Goal: Task Accomplishment & Management: Complete application form

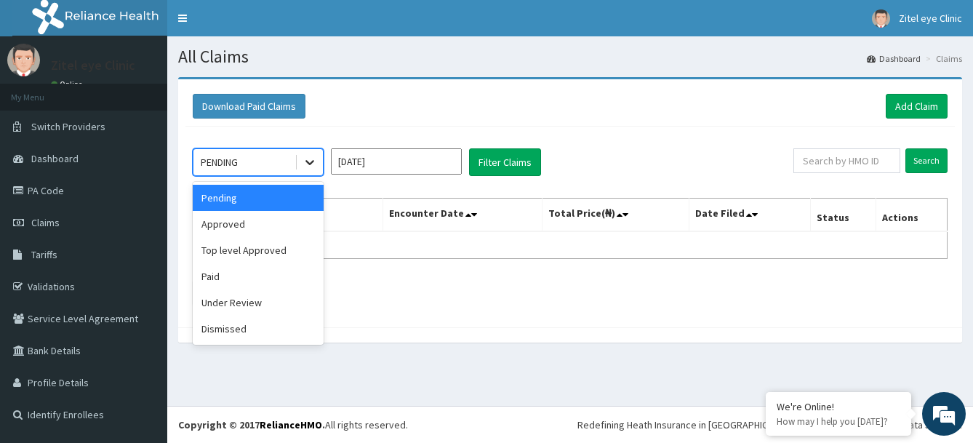
click at [312, 162] on icon at bounding box center [310, 163] width 9 height 5
click at [287, 228] on div "Approved" at bounding box center [258, 224] width 131 height 26
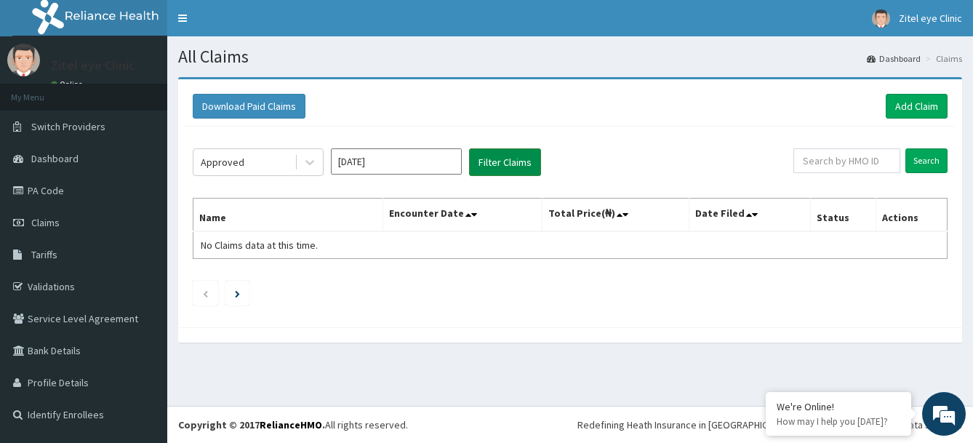
click at [516, 166] on button "Filter Claims" at bounding box center [505, 162] width 72 height 28
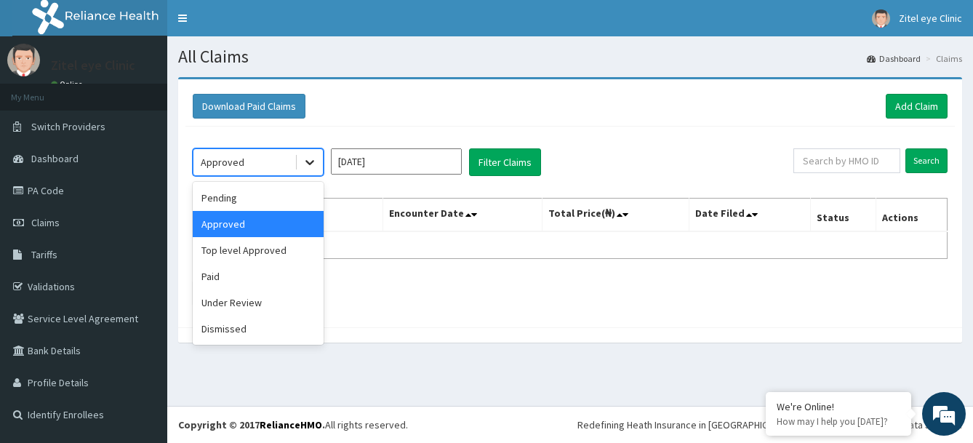
click at [313, 164] on icon at bounding box center [310, 162] width 15 height 15
click at [251, 331] on div "Dismissed" at bounding box center [258, 329] width 131 height 26
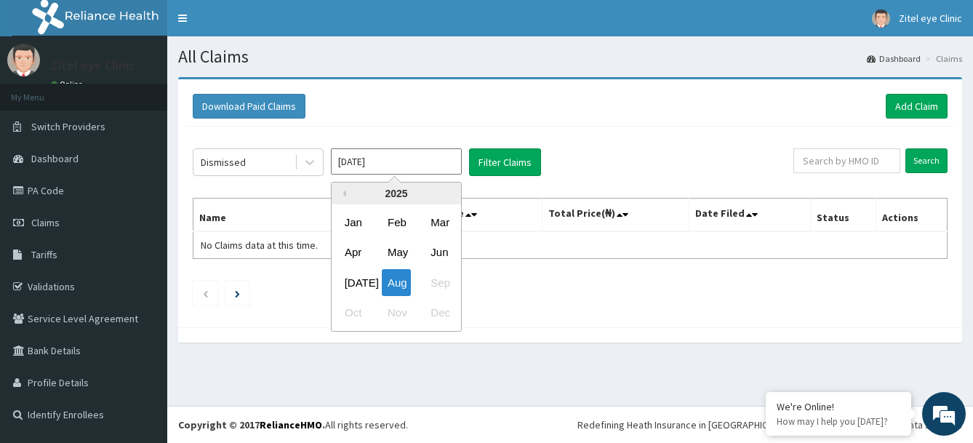
click at [454, 168] on input "Aug 2025" at bounding box center [396, 161] width 131 height 26
click at [351, 279] on div "Jul" at bounding box center [353, 282] width 29 height 27
type input "Jul 2025"
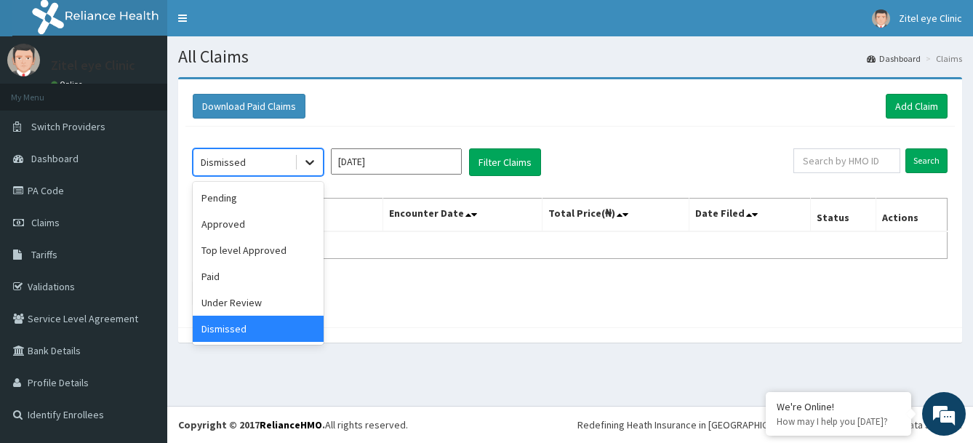
click at [311, 163] on icon at bounding box center [310, 163] width 9 height 5
click at [301, 199] on div "Pending" at bounding box center [258, 198] width 131 height 26
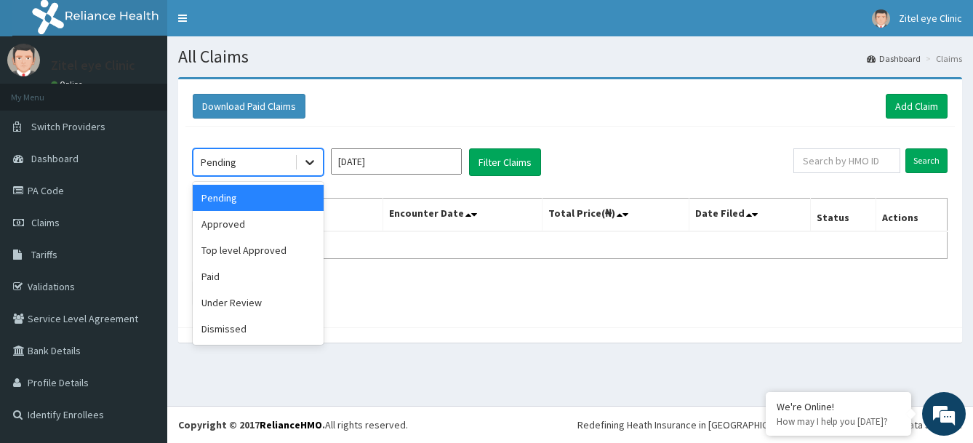
click at [310, 159] on icon at bounding box center [310, 162] width 15 height 15
click at [303, 223] on div "Approved" at bounding box center [258, 224] width 131 height 26
click at [296, 164] on span at bounding box center [296, 162] width 1 height 15
click at [290, 226] on div "Approved" at bounding box center [258, 224] width 131 height 26
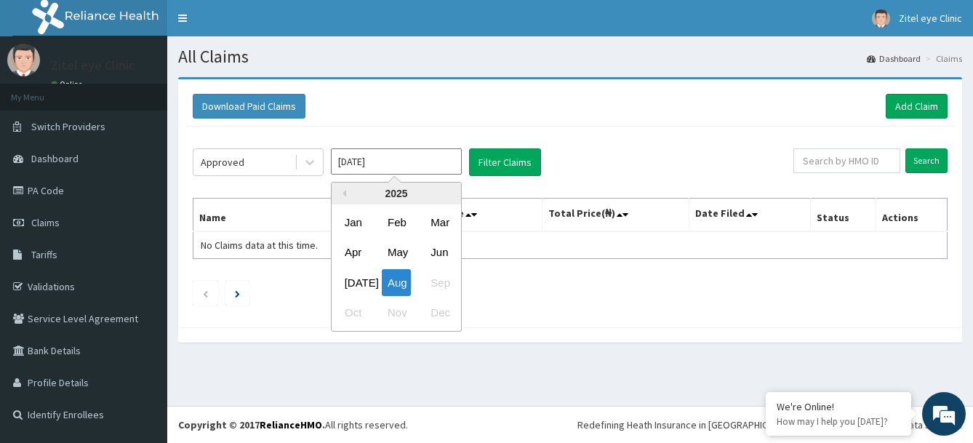
click at [452, 160] on input "[DATE]" at bounding box center [396, 161] width 131 height 26
click at [353, 281] on div "Jul" at bounding box center [353, 282] width 29 height 27
type input "Jul 2025"
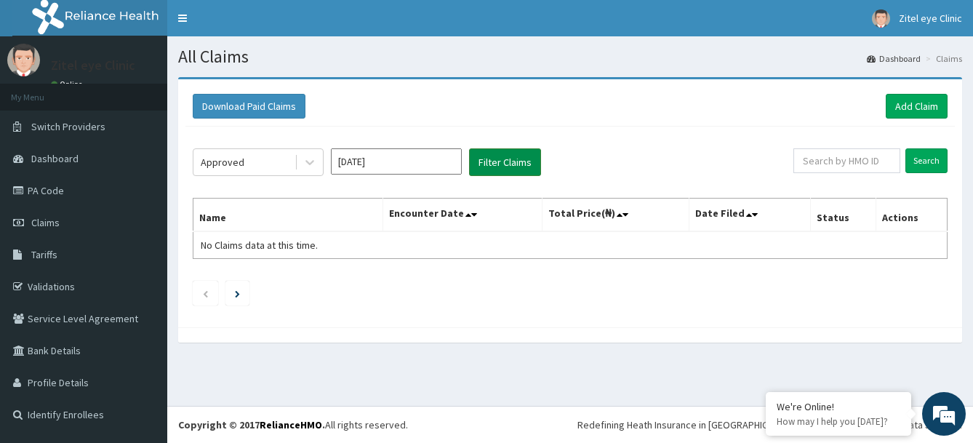
click at [503, 168] on button "Filter Claims" at bounding box center [505, 162] width 72 height 28
click at [907, 107] on link "Add Claim" at bounding box center [917, 106] width 62 height 25
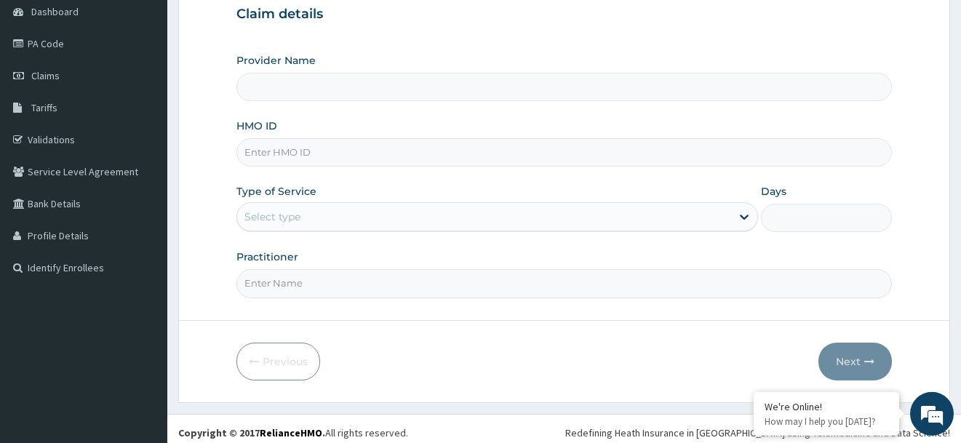
scroll to position [155, 0]
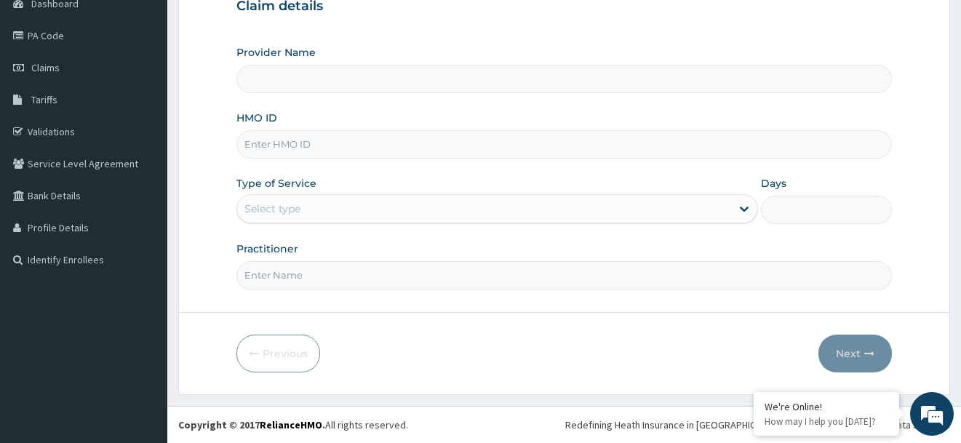
type input "Zitel Eye clinic"
click at [508, 363] on div "Previous Next" at bounding box center [563, 354] width 655 height 38
click at [351, 153] on input "HMO ID" at bounding box center [563, 144] width 655 height 28
paste input ": ANS/10116/E"
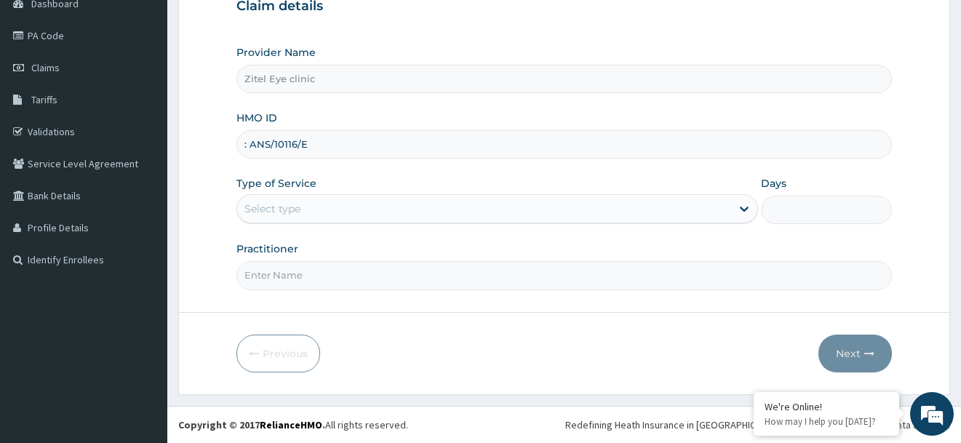
click at [250, 145] on input ": ANS/10116/E" at bounding box center [563, 144] width 655 height 28
click at [329, 151] on input "ANS/10116/E" at bounding box center [563, 144] width 655 height 28
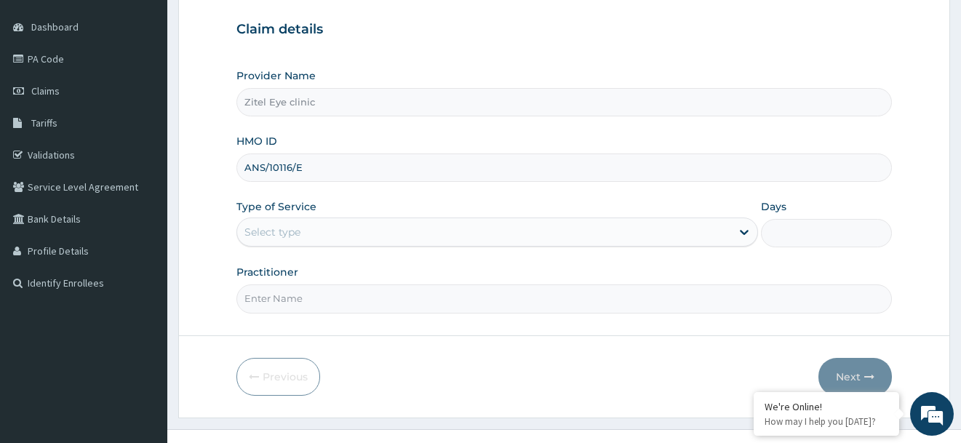
scroll to position [155, 0]
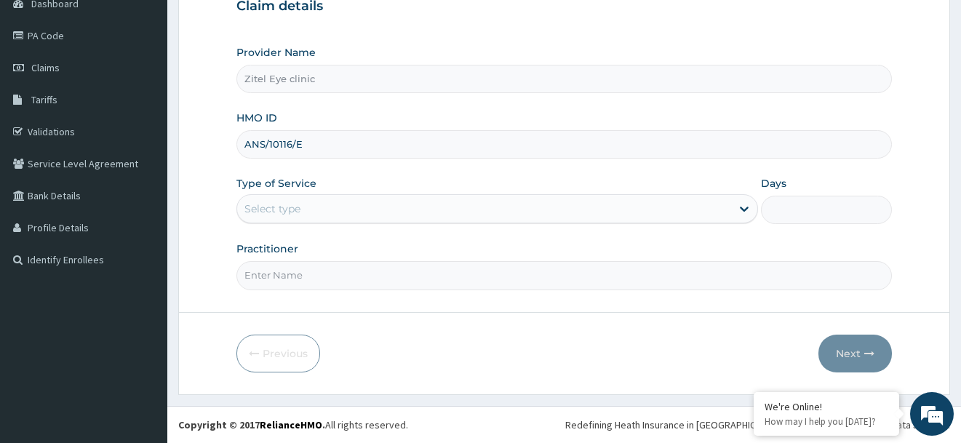
type input "ANS/10116/E"
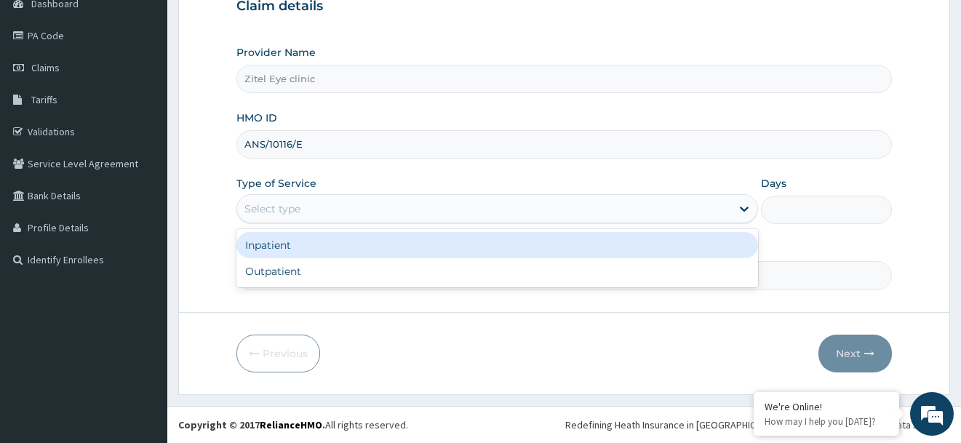
click at [335, 212] on div "Select type" at bounding box center [484, 208] width 494 height 23
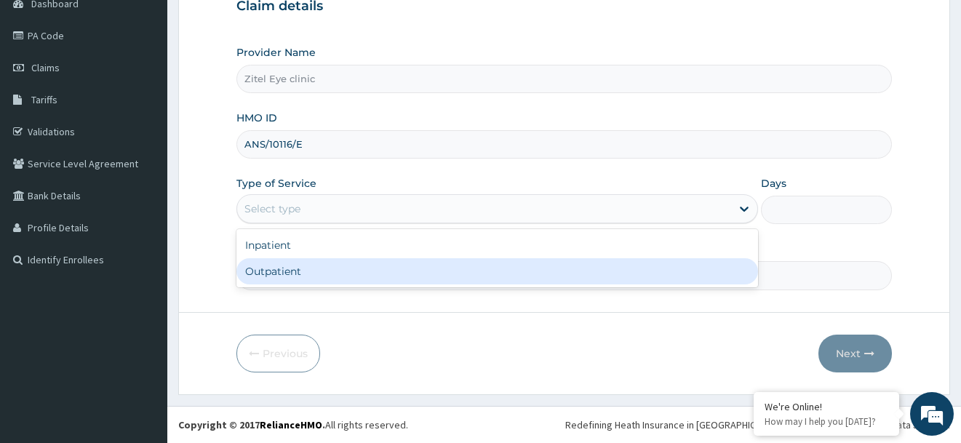
click at [321, 281] on div "Outpatient" at bounding box center [497, 271] width 522 height 26
type input "1"
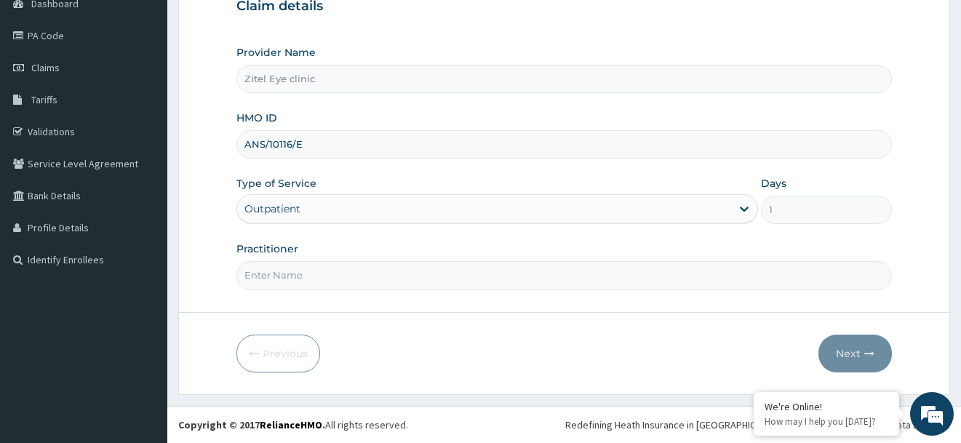
click at [316, 274] on input "Practitioner" at bounding box center [563, 275] width 655 height 28
type input "dr oluchi"
click at [246, 144] on input "ANS/10116/E" at bounding box center [563, 144] width 655 height 28
click at [303, 145] on input "ANS/10116/E" at bounding box center [563, 144] width 655 height 28
click at [842, 353] on button "Next" at bounding box center [854, 354] width 73 height 38
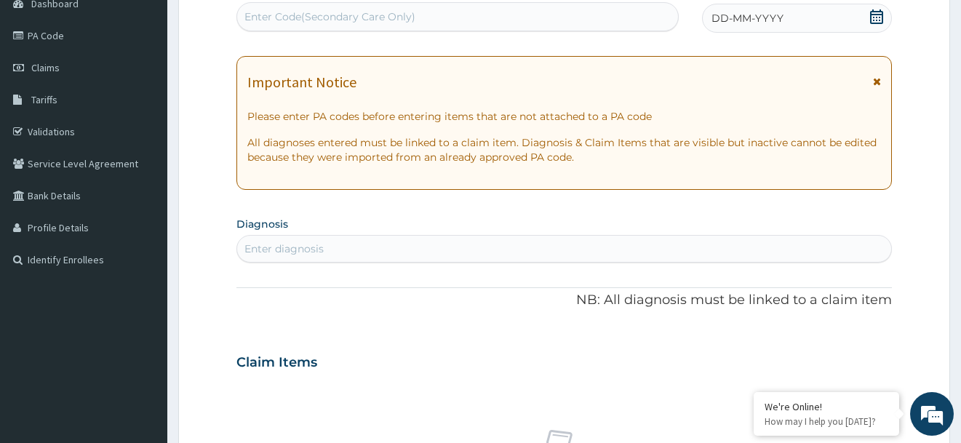
click at [877, 83] on icon at bounding box center [877, 81] width 8 height 10
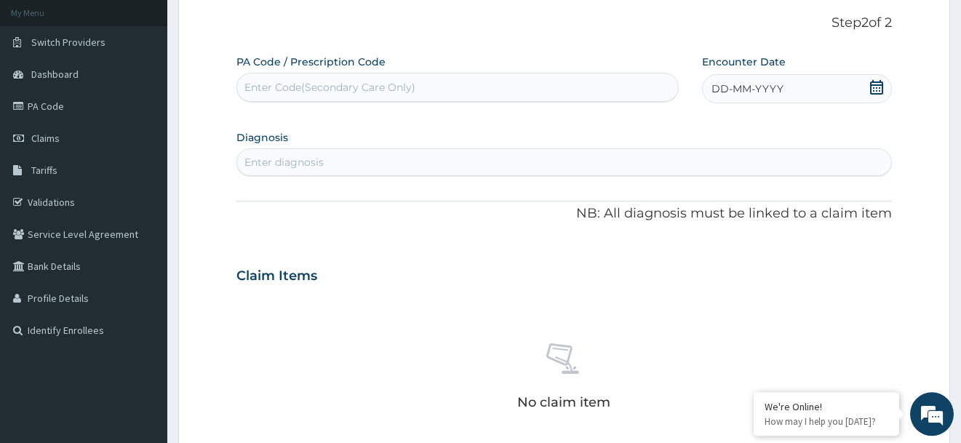
scroll to position [7, 0]
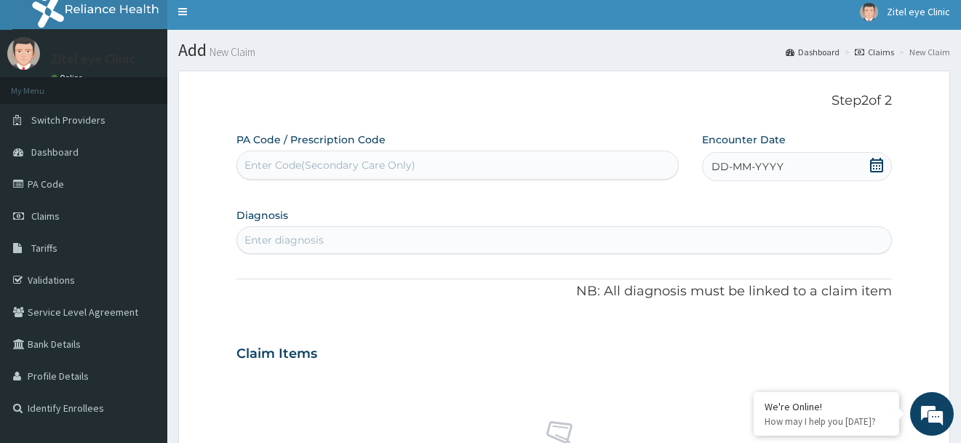
click at [407, 347] on div "Claim Items" at bounding box center [563, 351] width 655 height 38
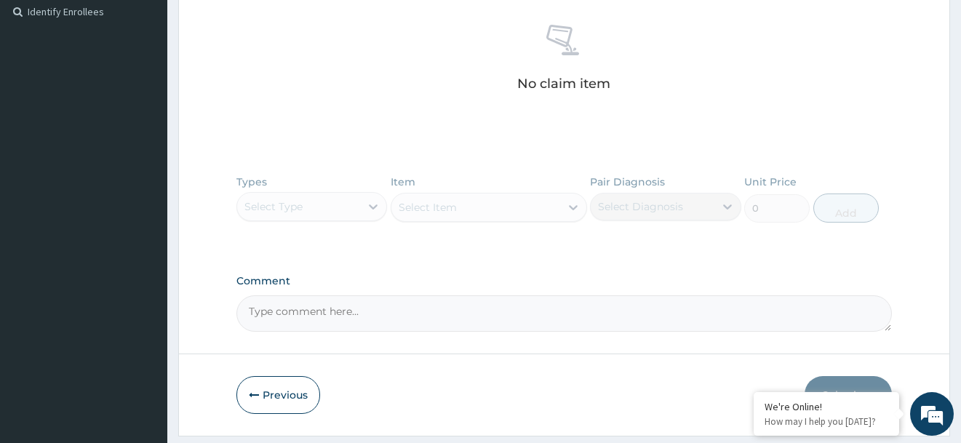
scroll to position [444, 0]
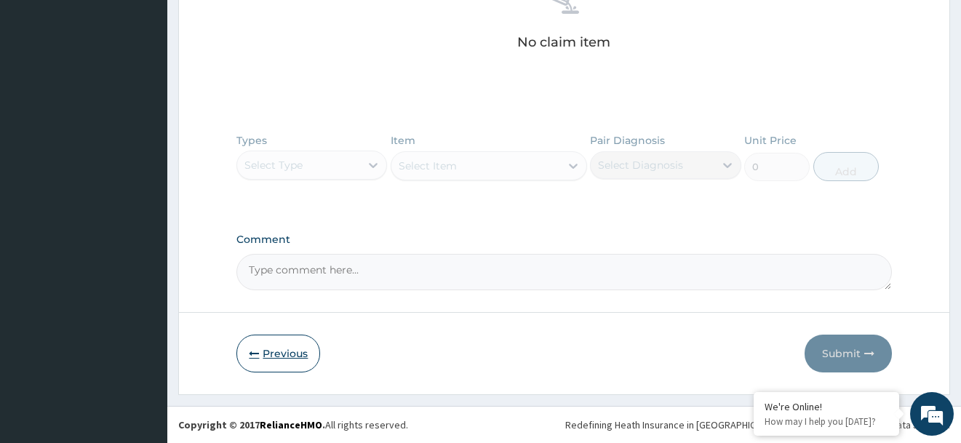
click at [293, 346] on button "Previous" at bounding box center [278, 354] width 84 height 38
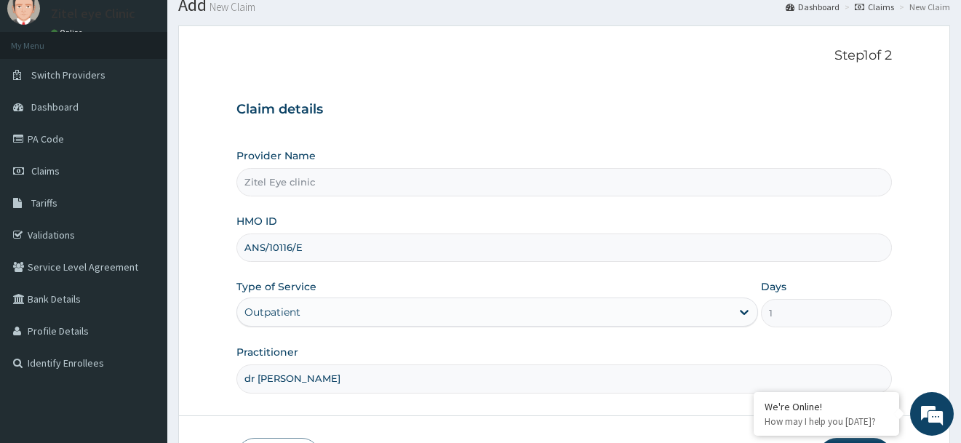
scroll to position [0, 0]
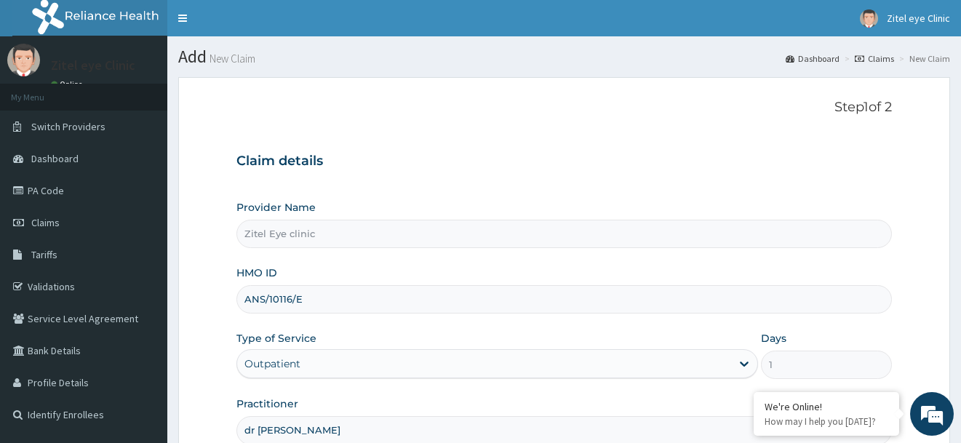
click at [316, 307] on input "ANS/10116/E" at bounding box center [563, 299] width 655 height 28
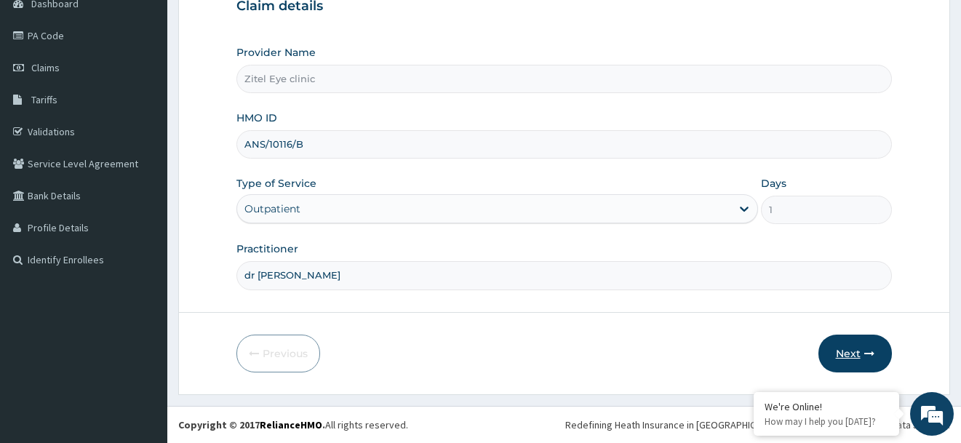
type input "ANS/10116/B"
click at [851, 352] on button "Next" at bounding box center [854, 354] width 73 height 38
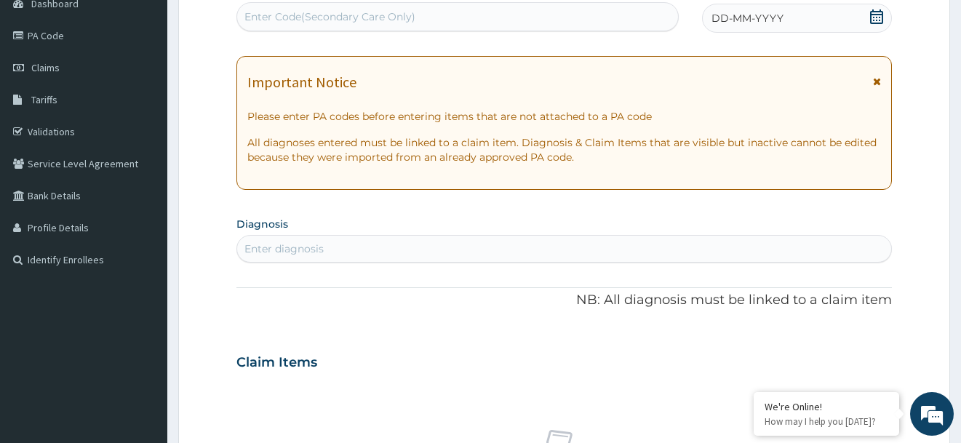
click at [879, 80] on icon at bounding box center [877, 81] width 8 height 10
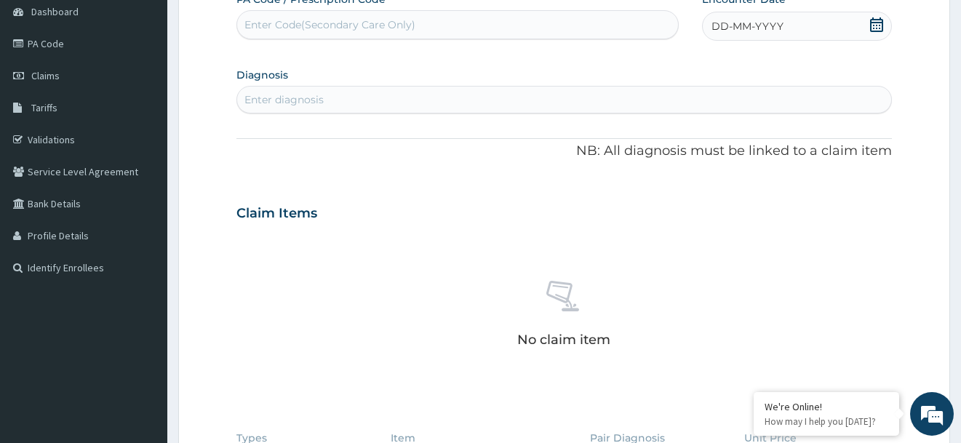
scroll to position [0, 0]
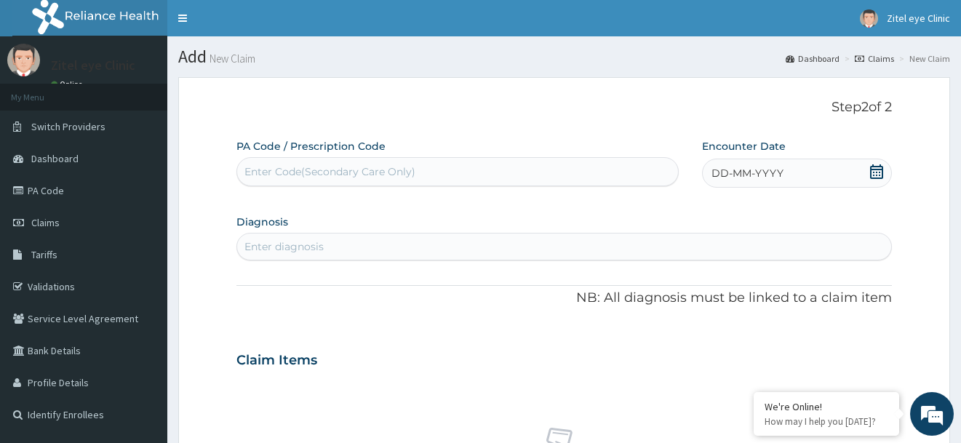
click at [337, 164] on div "Enter Code(Secondary Care Only)" at bounding box center [457, 171] width 441 height 23
type input "PA/B9D8C1"
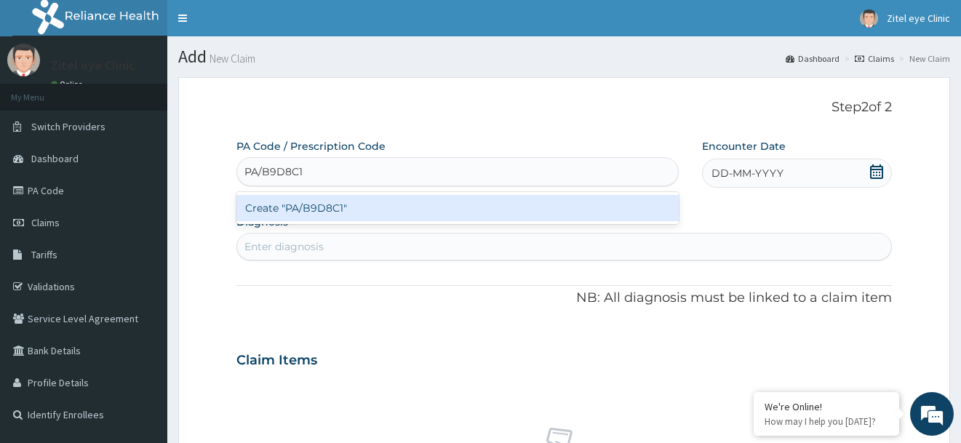
click at [366, 212] on div "Create "PA/B9D8C1"" at bounding box center [457, 208] width 442 height 26
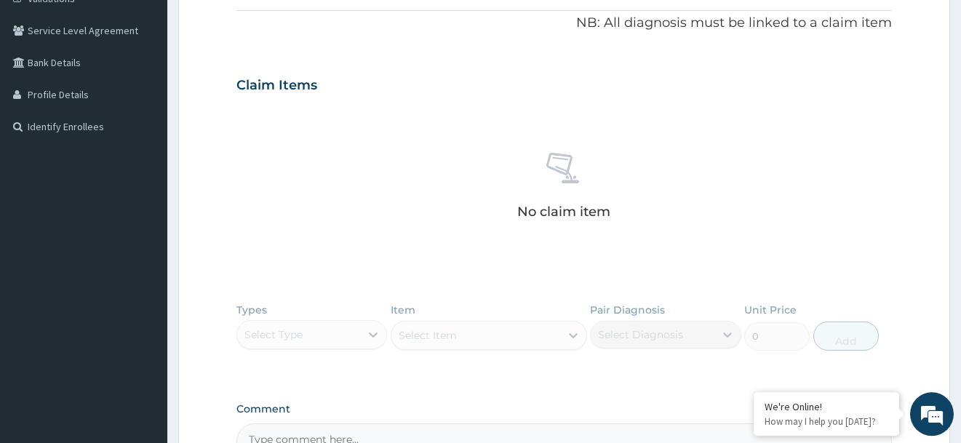
scroll to position [87, 0]
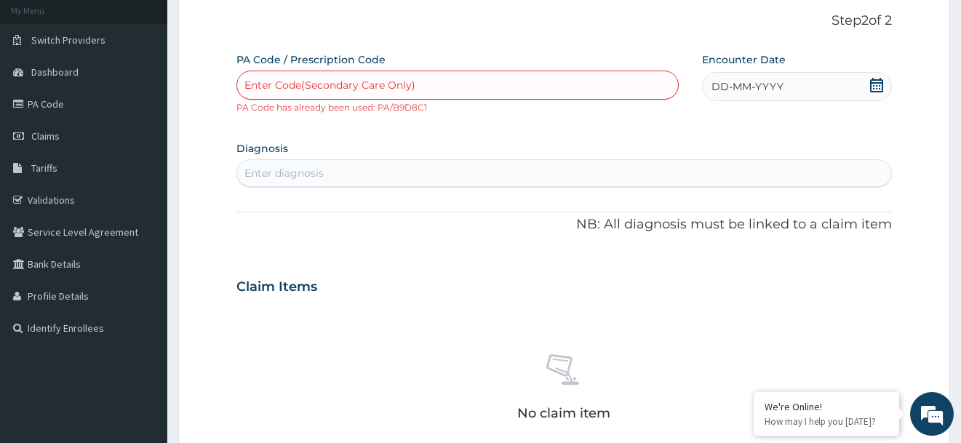
click at [418, 81] on div "Enter Code(Secondary Care Only)" at bounding box center [457, 84] width 441 height 23
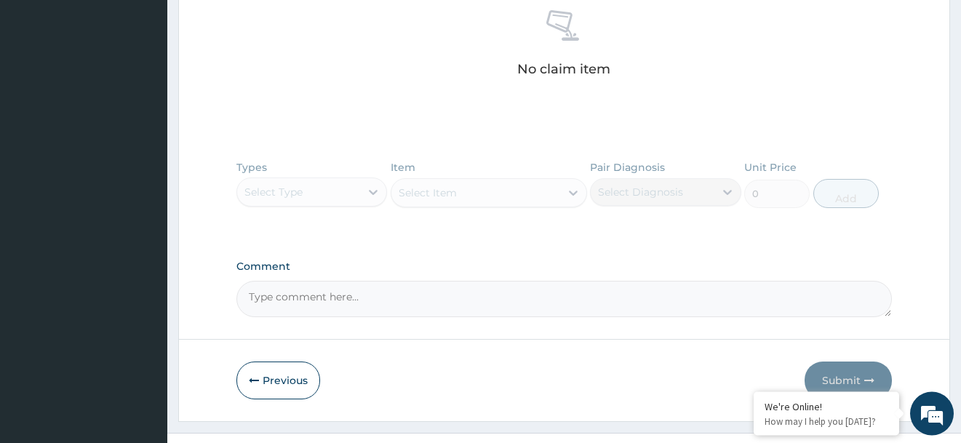
scroll to position [458, 0]
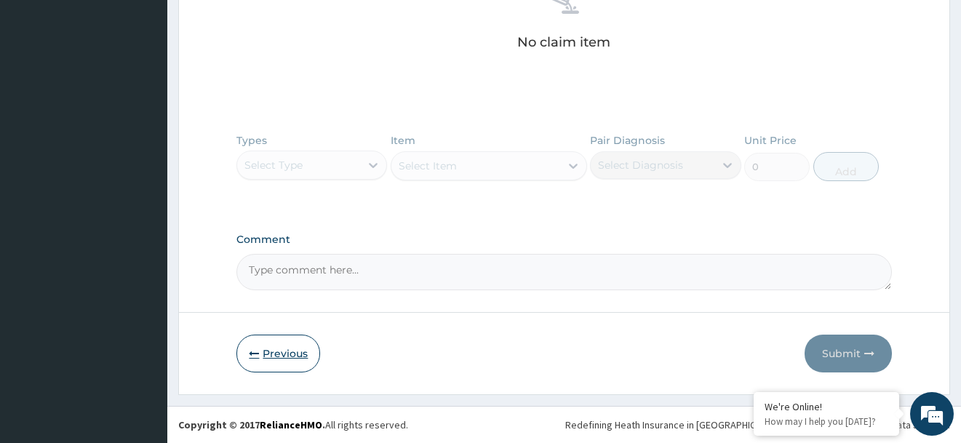
click at [279, 364] on button "Previous" at bounding box center [278, 354] width 84 height 38
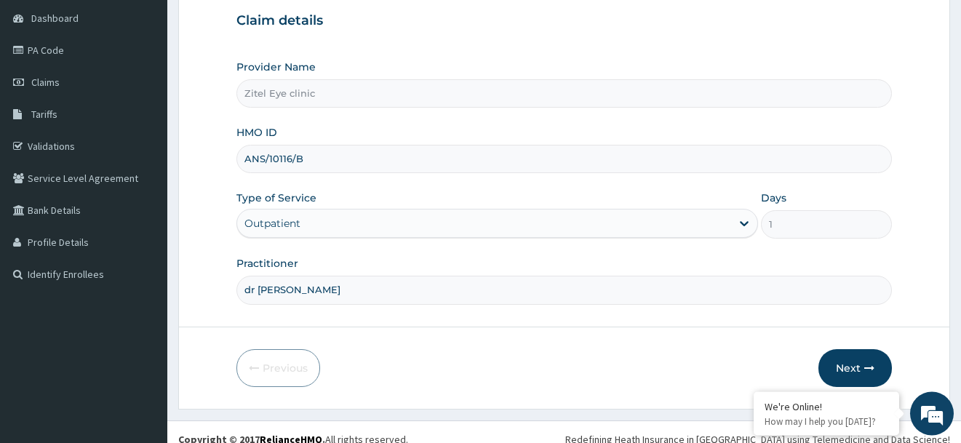
scroll to position [155, 0]
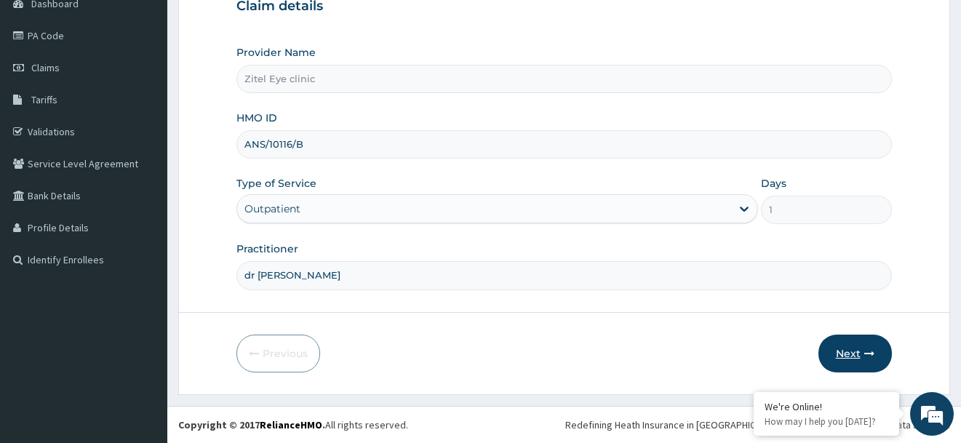
click at [849, 351] on button "Next" at bounding box center [854, 354] width 73 height 38
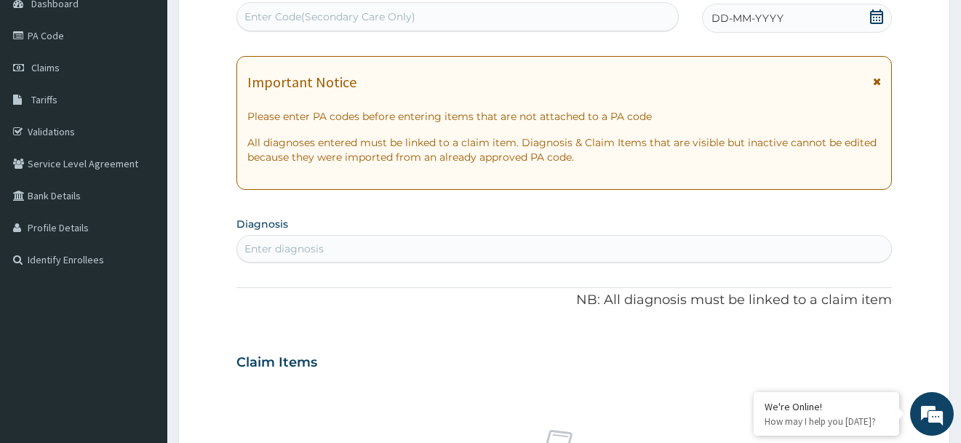
click at [877, 80] on icon at bounding box center [877, 81] width 8 height 10
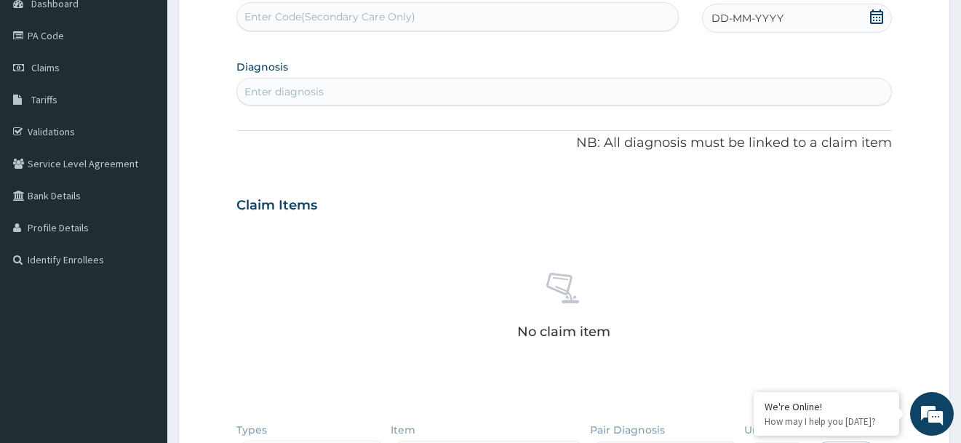
click at [476, 23] on div "Enter Code(Secondary Care Only)" at bounding box center [457, 16] width 441 height 23
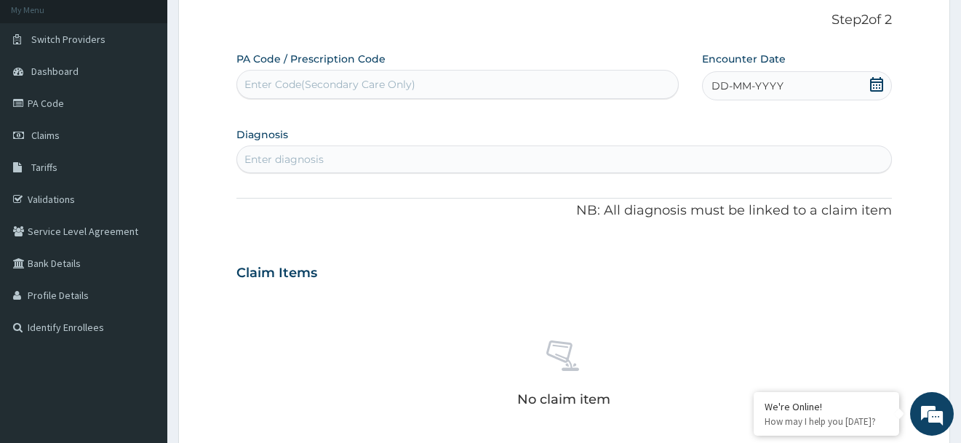
scroll to position [81, 0]
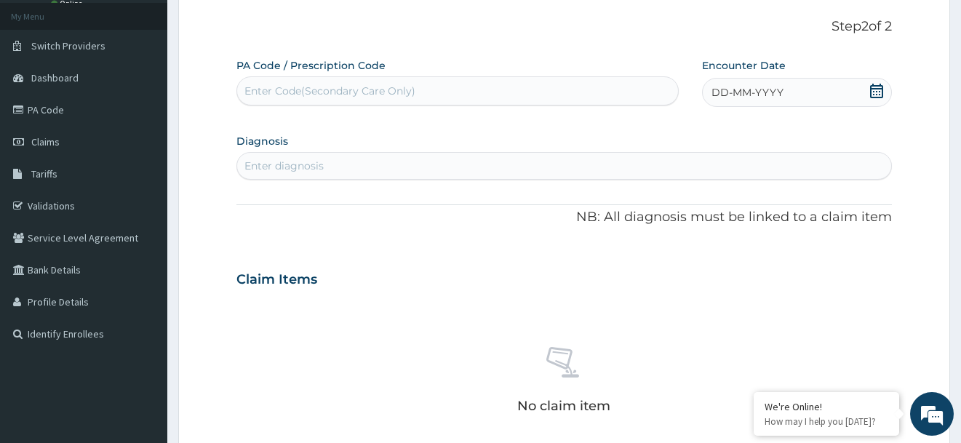
click at [875, 89] on icon at bounding box center [876, 91] width 13 height 15
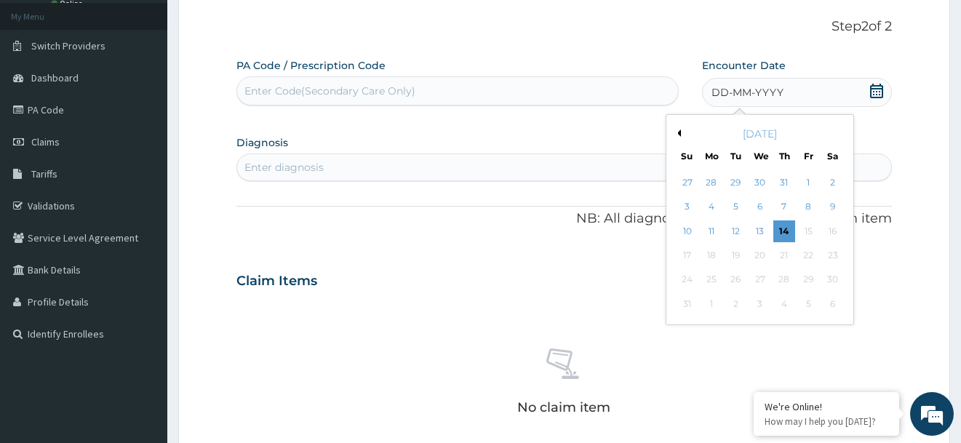
click at [677, 135] on button "Previous Month" at bounding box center [677, 132] width 7 height 7
click at [757, 279] on div "30" at bounding box center [760, 280] width 22 height 22
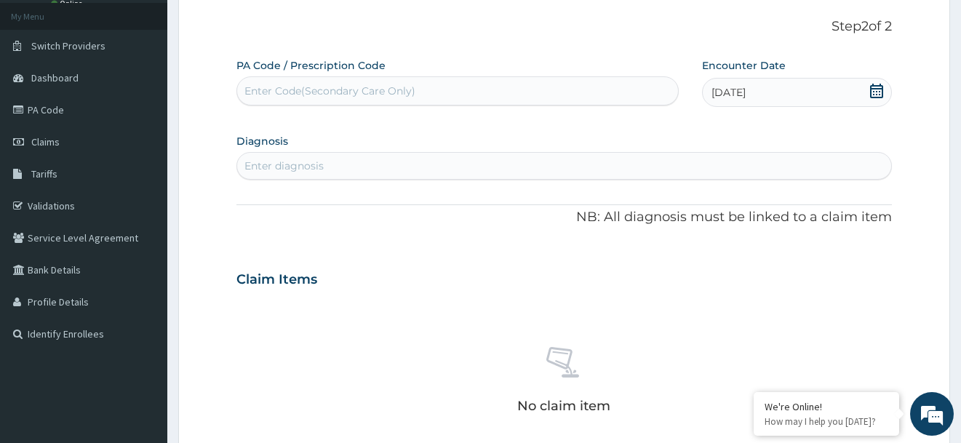
click at [399, 92] on div "Enter Code(Secondary Care Only)" at bounding box center [329, 91] width 171 height 15
type input "PA/B9D8C1"
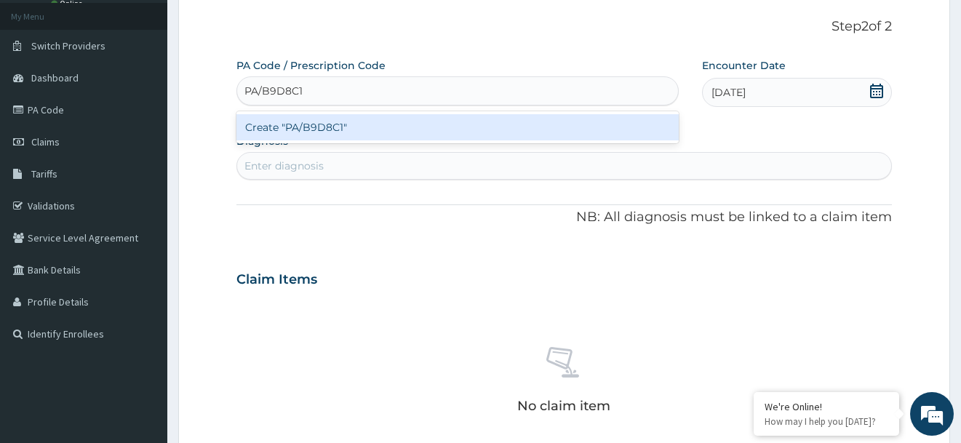
click at [402, 124] on div "Create "PA/B9D8C1"" at bounding box center [457, 127] width 442 height 26
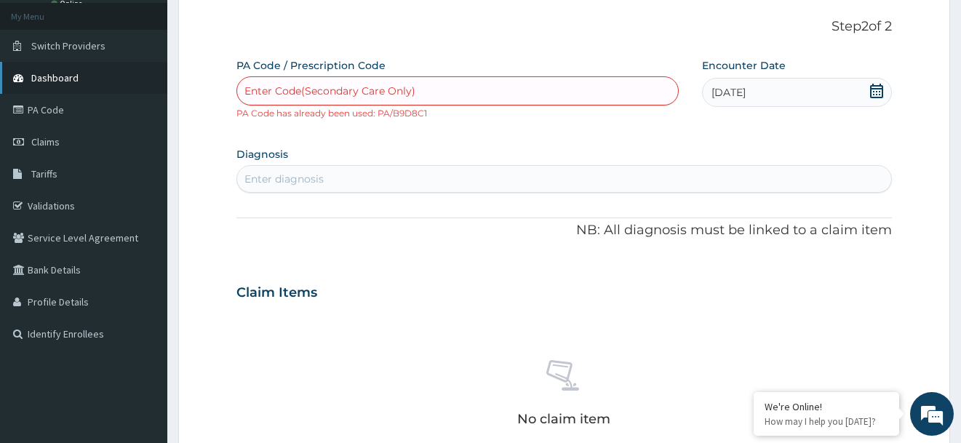
click at [69, 81] on span "Dashboard" at bounding box center [54, 77] width 47 height 13
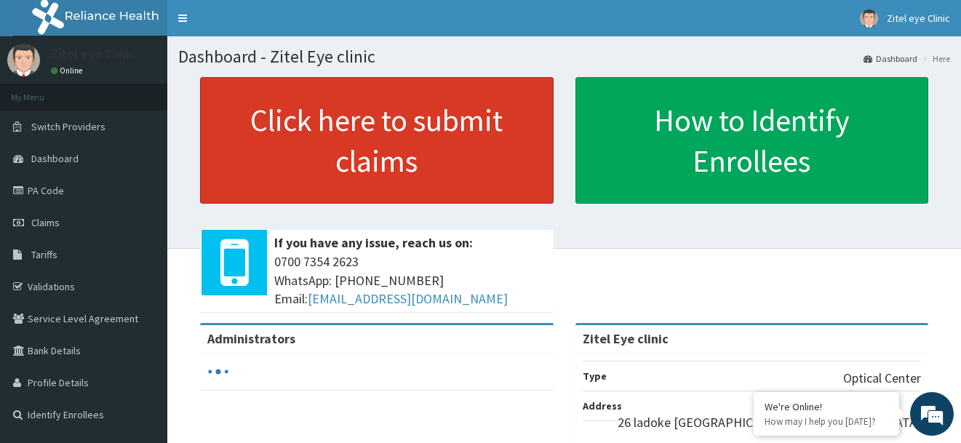
click at [324, 152] on link "Click here to submit claims" at bounding box center [377, 140] width 354 height 127
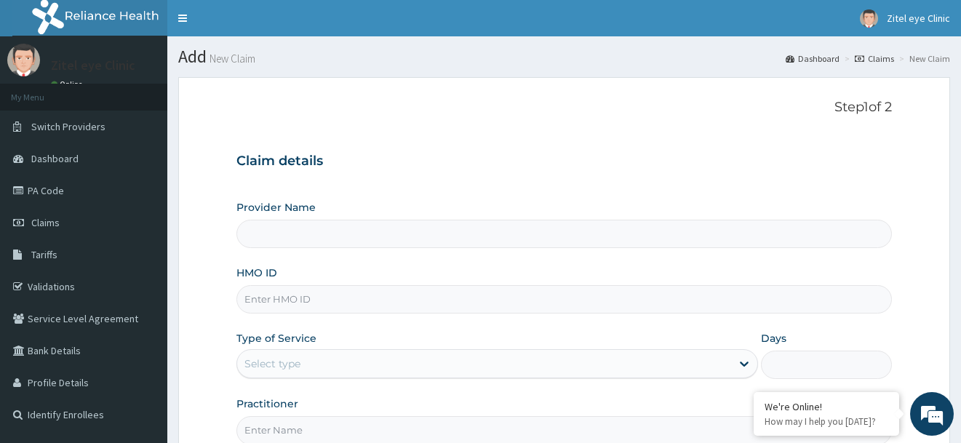
type input "Zitel Eye clinic"
click at [882, 56] on link "Claims" at bounding box center [874, 58] width 39 height 12
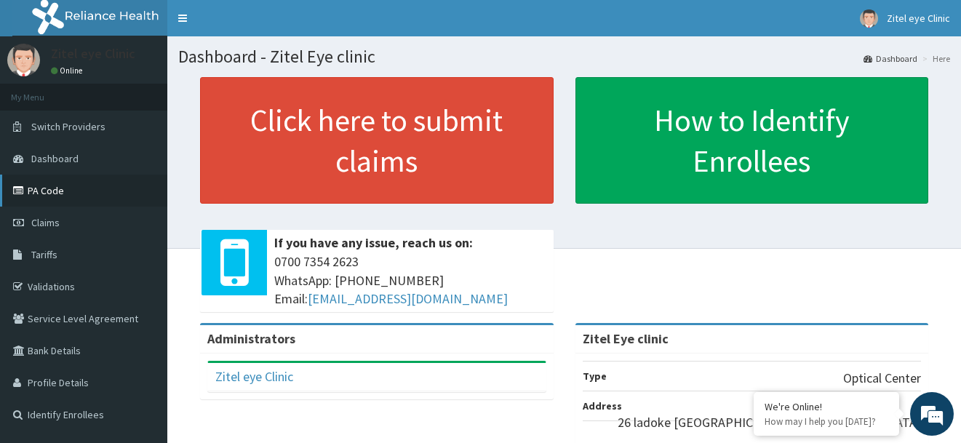
click at [56, 185] on link "PA Code" at bounding box center [83, 191] width 167 height 32
